Goal: Transaction & Acquisition: Obtain resource

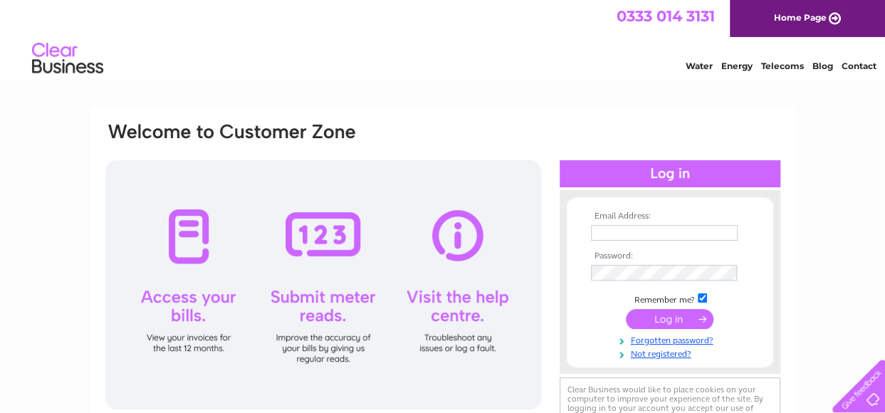
type input "Lorraine.wilson@sbhscotland.org.uk"
click at [663, 322] on input "submit" at bounding box center [670, 319] width 88 height 20
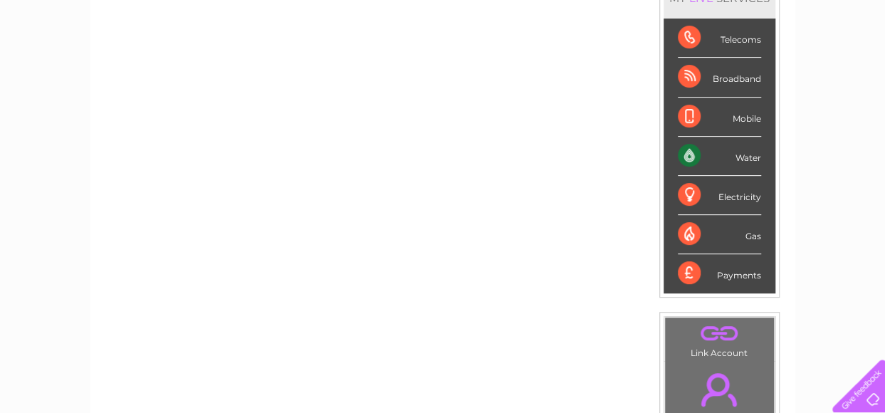
scroll to position [71, 0]
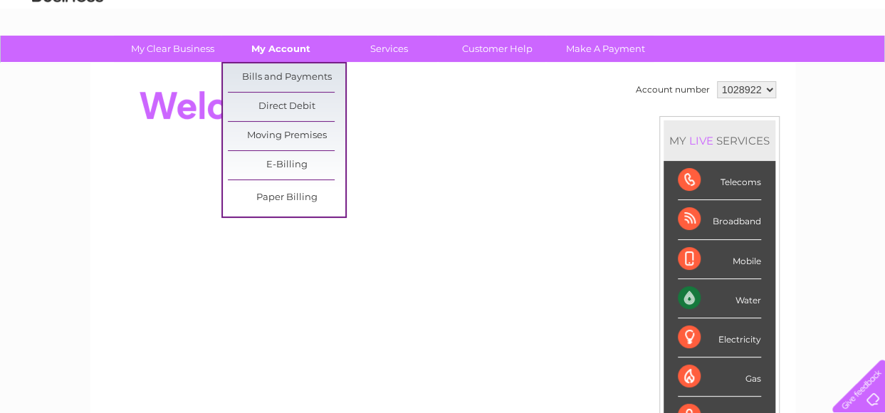
click at [283, 53] on link "My Account" at bounding box center [280, 49] width 117 height 26
click at [283, 76] on link "Bills and Payments" at bounding box center [286, 77] width 117 height 28
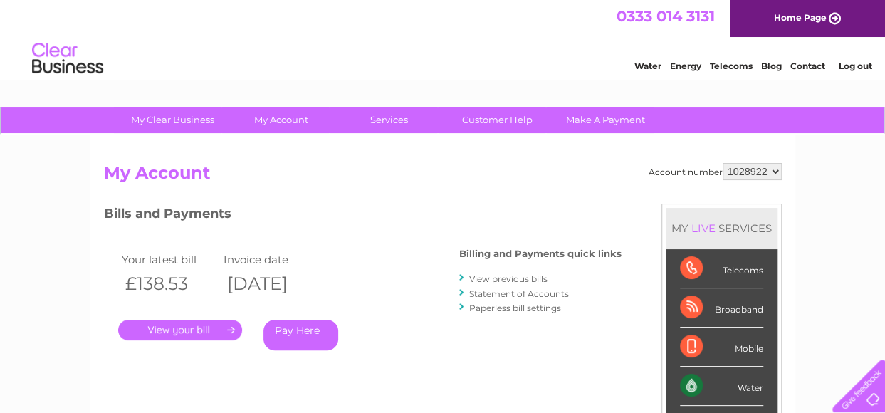
scroll to position [142, 0]
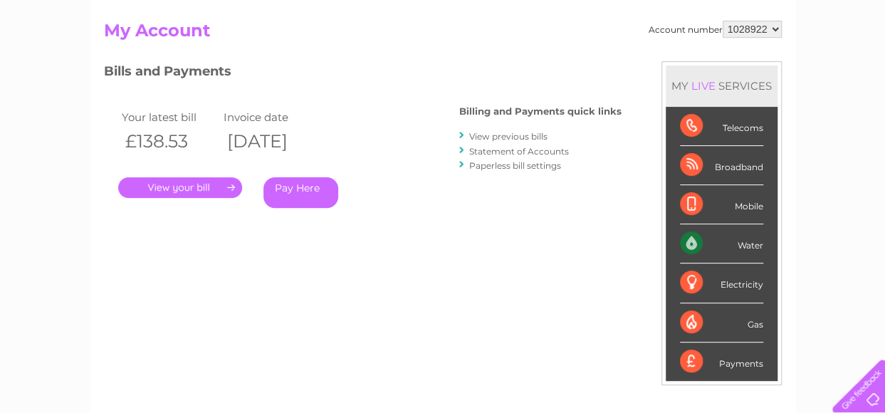
click at [185, 187] on link "." at bounding box center [180, 187] width 124 height 21
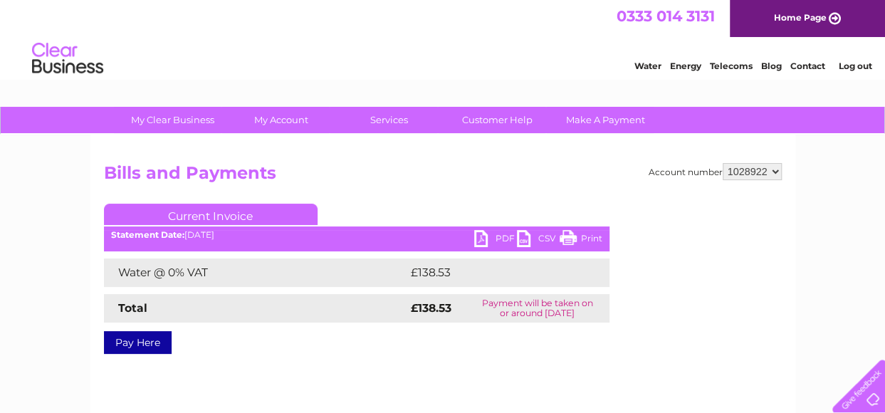
click at [483, 234] on link "PDF" at bounding box center [495, 240] width 43 height 21
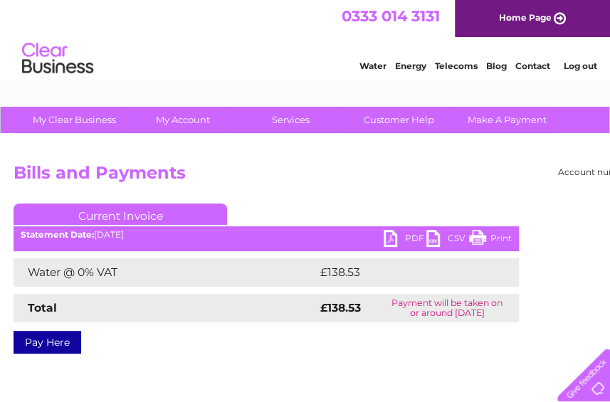
click at [456, 198] on div "Account number 1028922 1029915 Bills and Payments Current Invoice PDF CSV Print" at bounding box center [353, 269] width 678 height 212
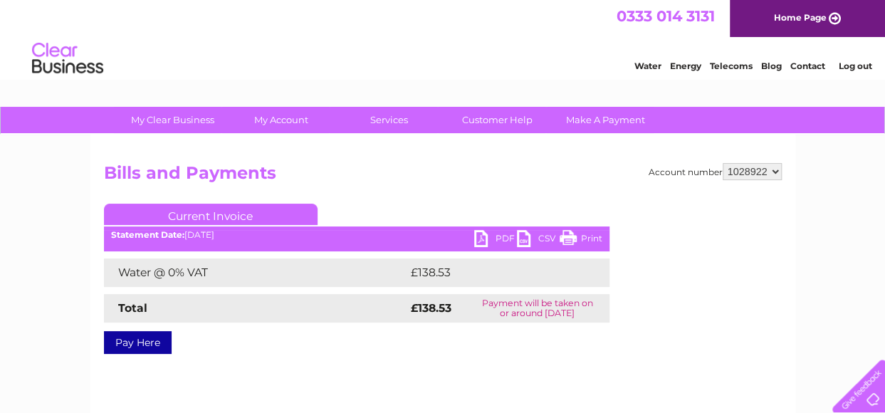
click at [758, 169] on select "1028922 1029915" at bounding box center [752, 171] width 59 height 17
select select "1029915"
click at [723, 163] on select "1028922 1029915" at bounding box center [752, 171] width 59 height 17
click at [412, 207] on ul "Current Invoice" at bounding box center [357, 217] width 506 height 26
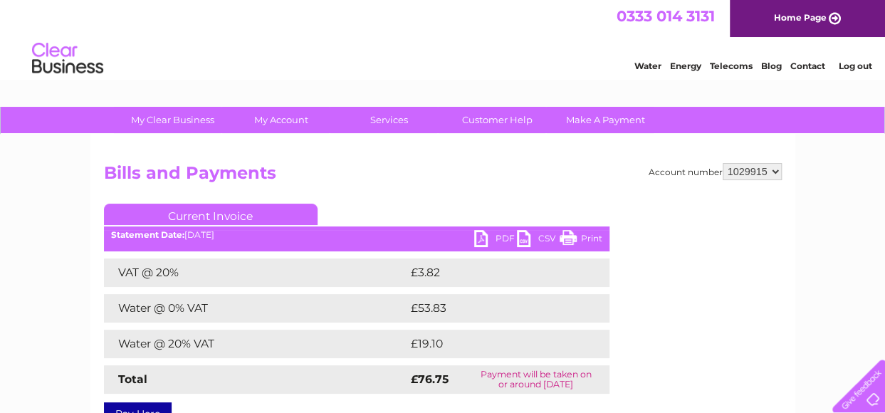
click at [484, 241] on link "PDF" at bounding box center [495, 240] width 43 height 21
